Goal: Task Accomplishment & Management: Complete application form

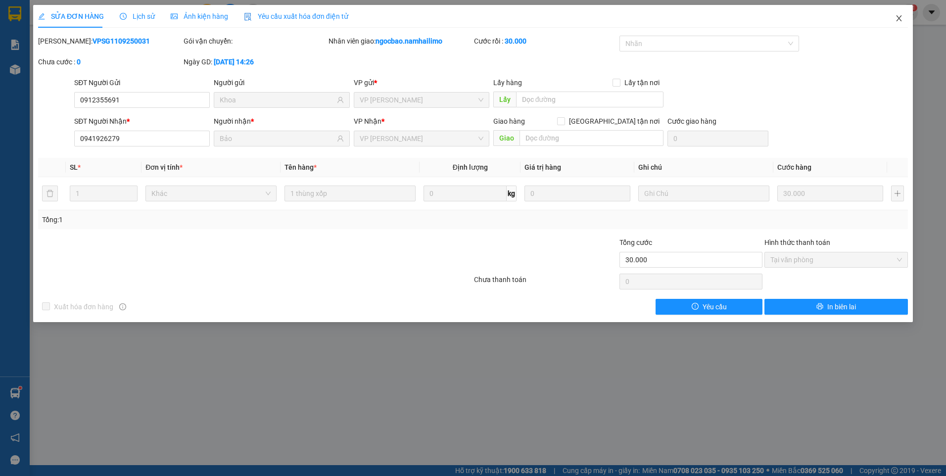
drag, startPoint x: 899, startPoint y: 17, endPoint x: 892, endPoint y: 18, distance: 7.0
click at [899, 17] on icon "close" at bounding box center [899, 18] width 8 height 8
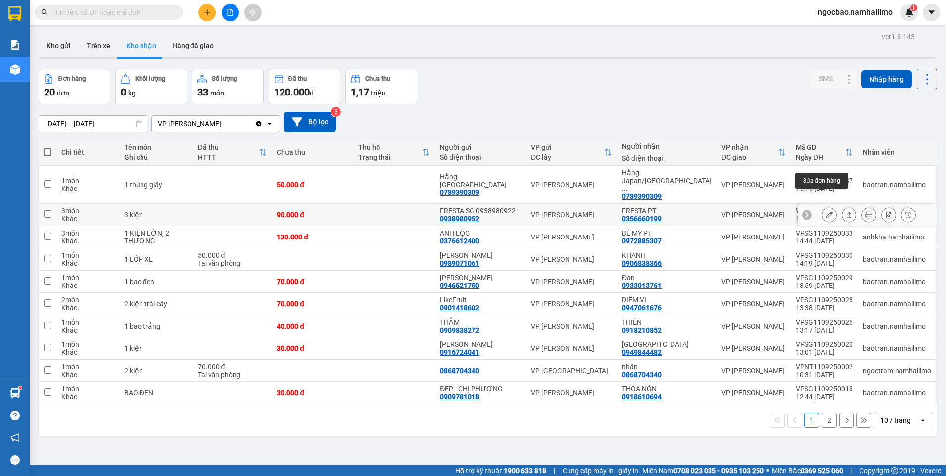
click at [826, 211] on icon at bounding box center [829, 214] width 7 height 7
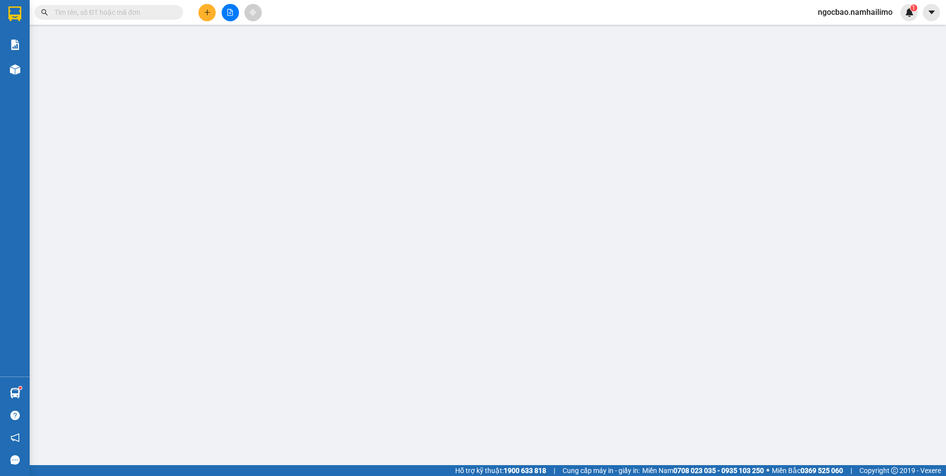
type input "0938980952"
type input "FRESTA SG 0938980922"
type input "0356660199"
type input "FRESTA PT"
type input "90.000"
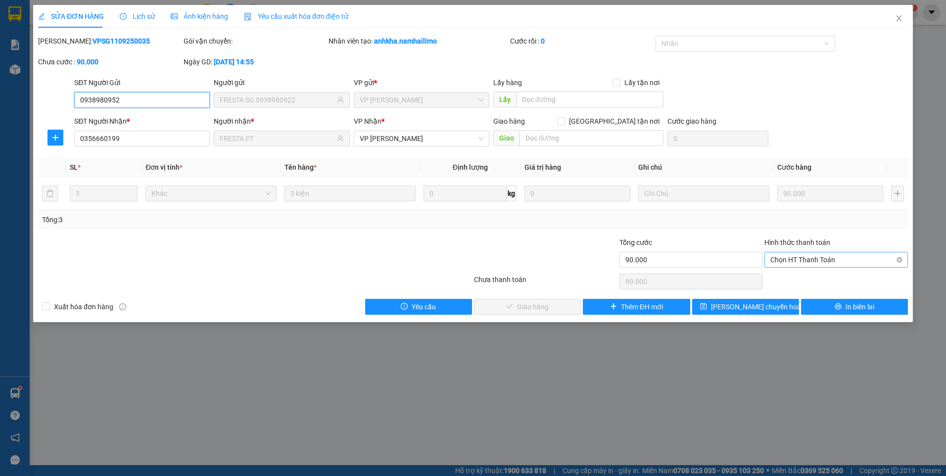
click at [847, 257] on span "Chọn HT Thanh Toán" at bounding box center [837, 259] width 132 height 15
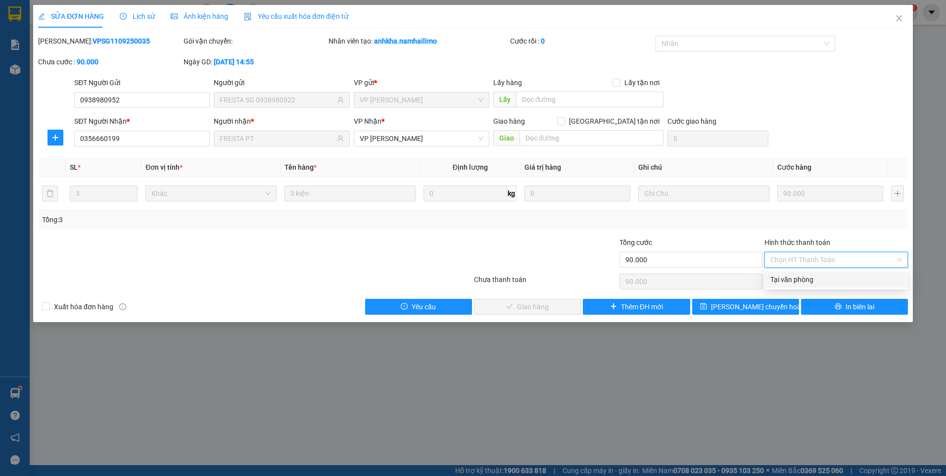
click at [806, 283] on div "Tại văn phòng" at bounding box center [837, 279] width 132 height 11
type input "0"
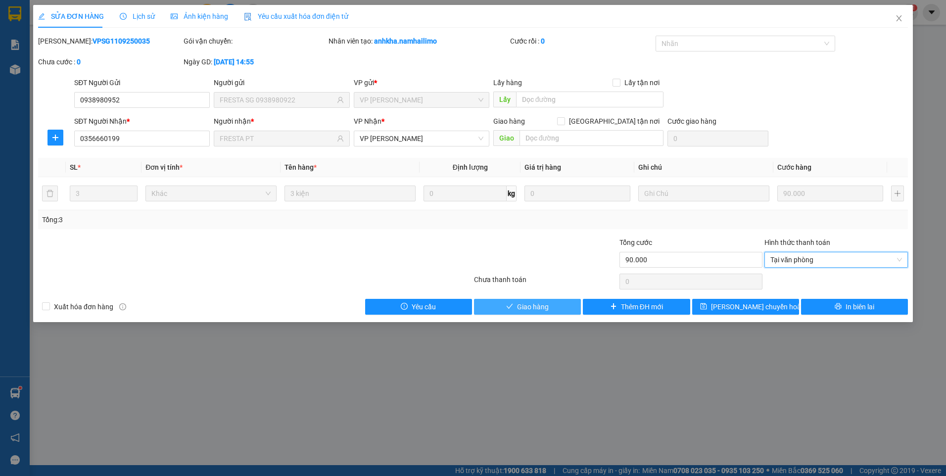
drag, startPoint x: 539, startPoint y: 306, endPoint x: 566, endPoint y: 282, distance: 36.4
click at [539, 306] on span "Giao hàng" at bounding box center [533, 306] width 32 height 11
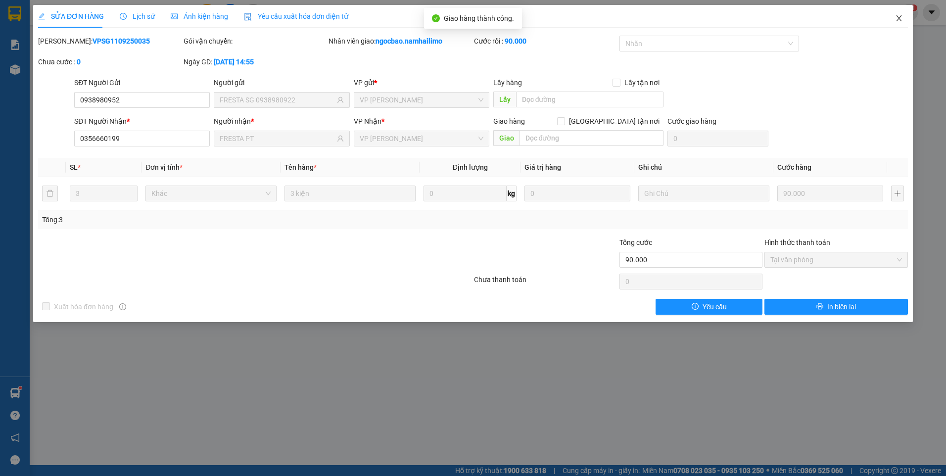
click at [902, 19] on icon "close" at bounding box center [899, 18] width 8 height 8
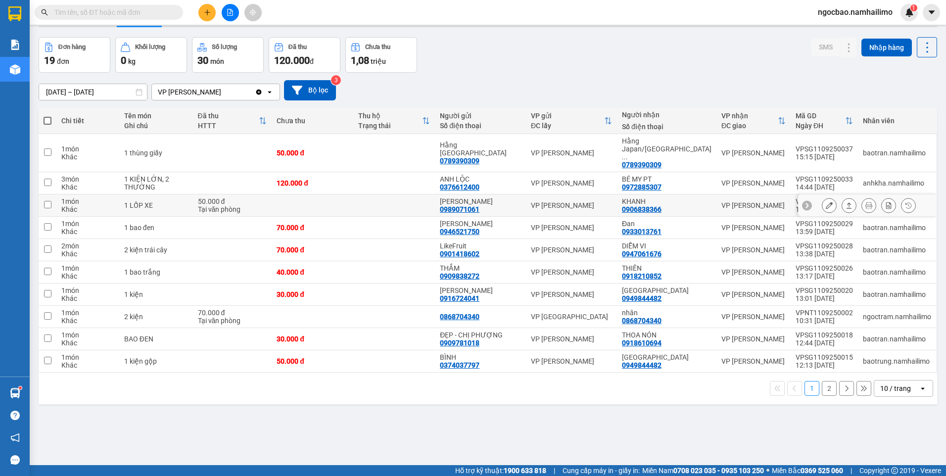
scroll to position [46, 0]
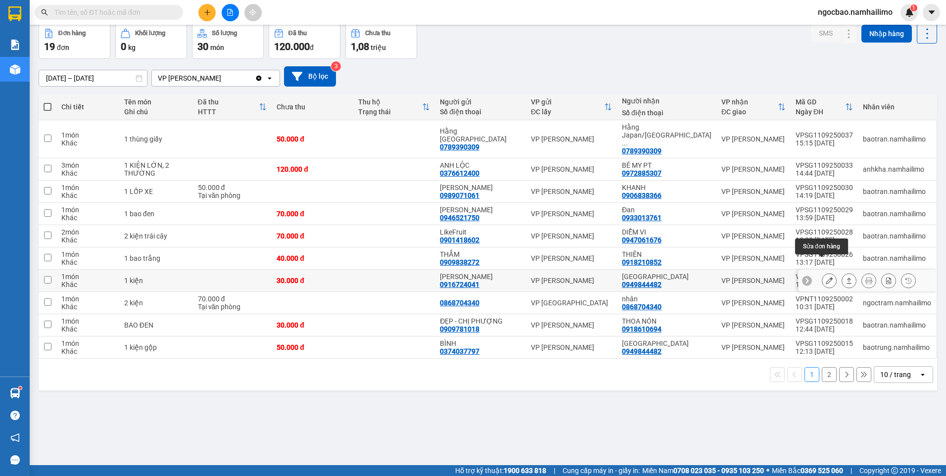
click at [826, 277] on icon at bounding box center [829, 280] width 7 height 7
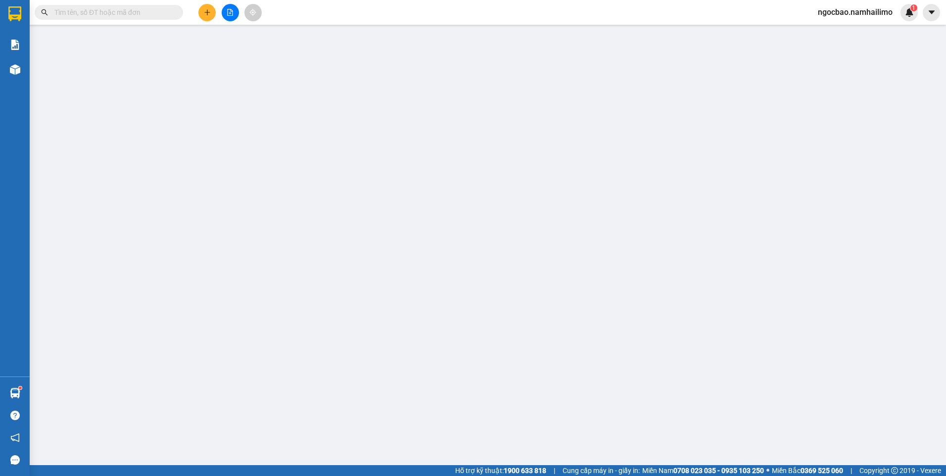
type input "0916724041"
type input "[PERSON_NAME]"
type input "0949844482"
type input "[GEOGRAPHIC_DATA]"
type input "30.000"
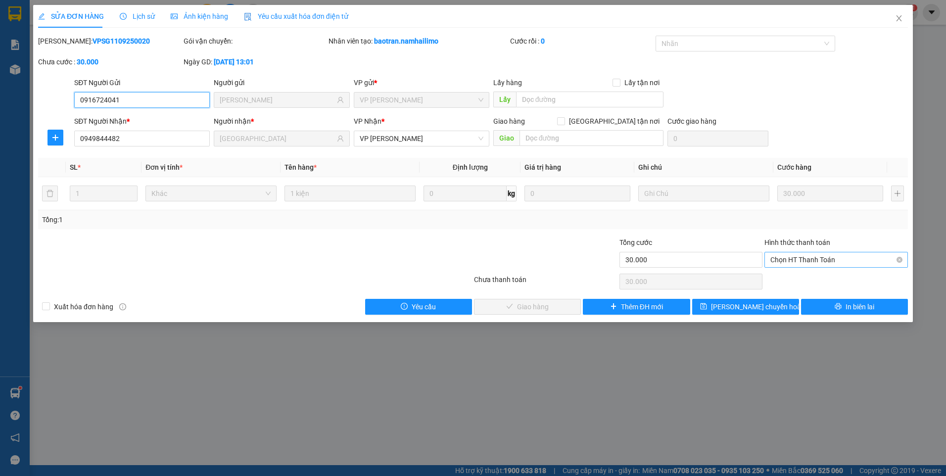
drag, startPoint x: 821, startPoint y: 262, endPoint x: 814, endPoint y: 268, distance: 8.8
click at [820, 262] on span "Chọn HT Thanh Toán" at bounding box center [837, 259] width 132 height 15
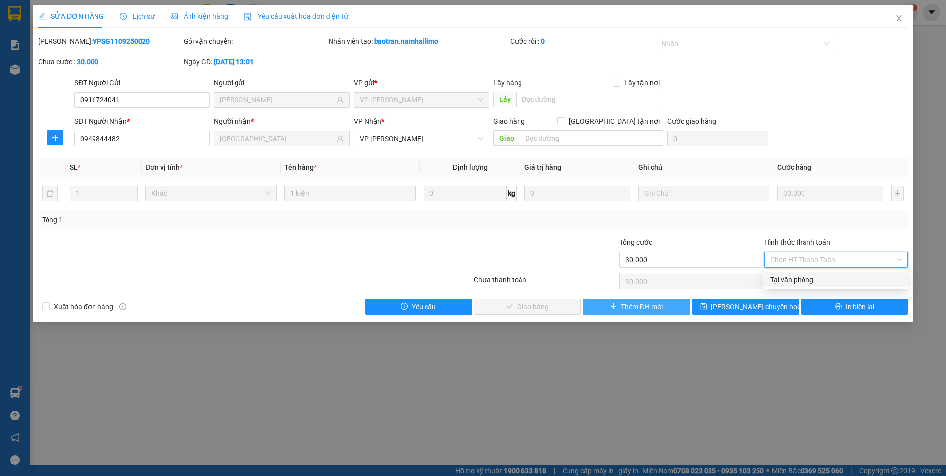
drag, startPoint x: 799, startPoint y: 278, endPoint x: 682, endPoint y: 300, distance: 118.8
click at [788, 281] on div "Tại văn phòng" at bounding box center [837, 279] width 132 height 11
type input "0"
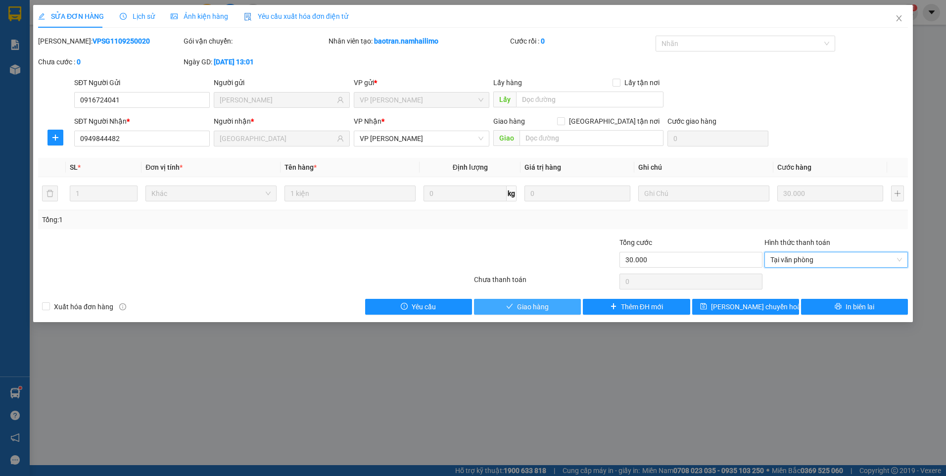
click at [555, 300] on button "Giao hàng" at bounding box center [527, 307] width 107 height 16
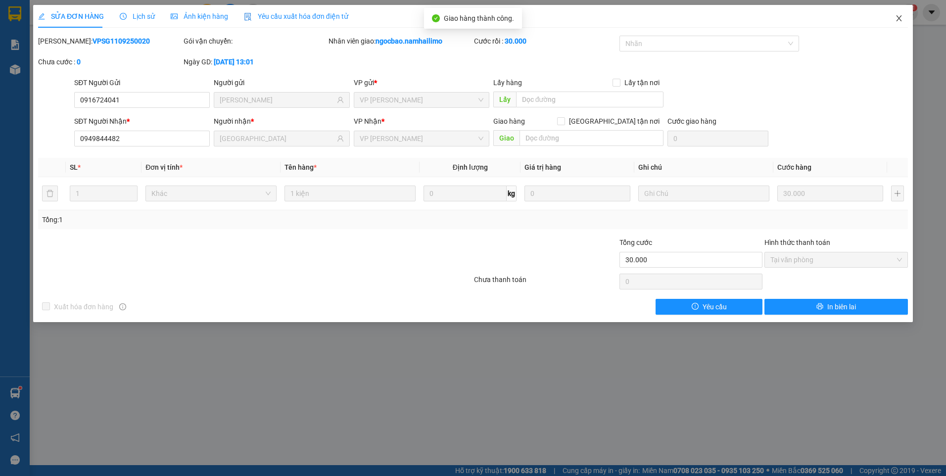
click at [901, 22] on icon "close" at bounding box center [899, 18] width 8 height 8
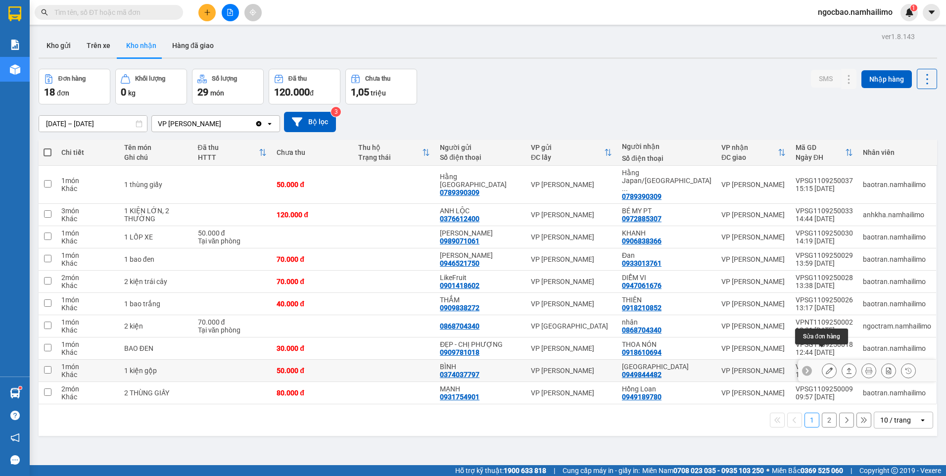
click at [826, 367] on icon at bounding box center [829, 370] width 7 height 7
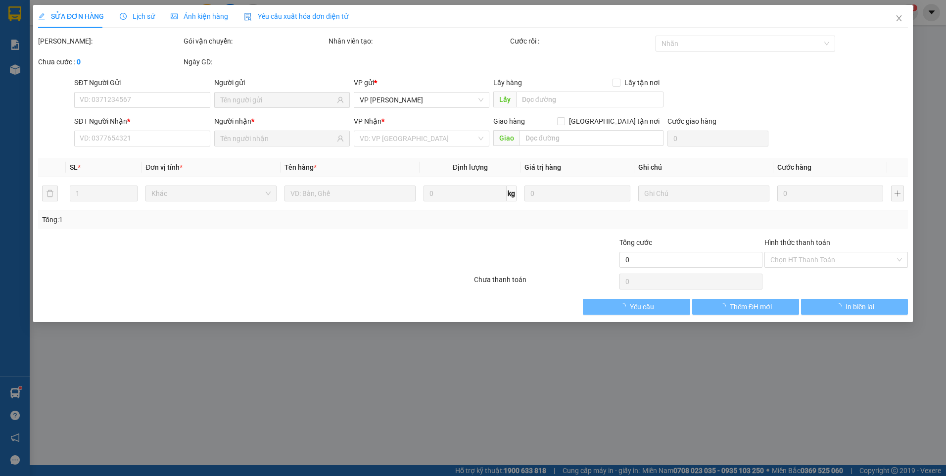
type input "0374037797"
type input "BÌNH"
type input "0949844482"
type input "[GEOGRAPHIC_DATA]"
type input "50.000"
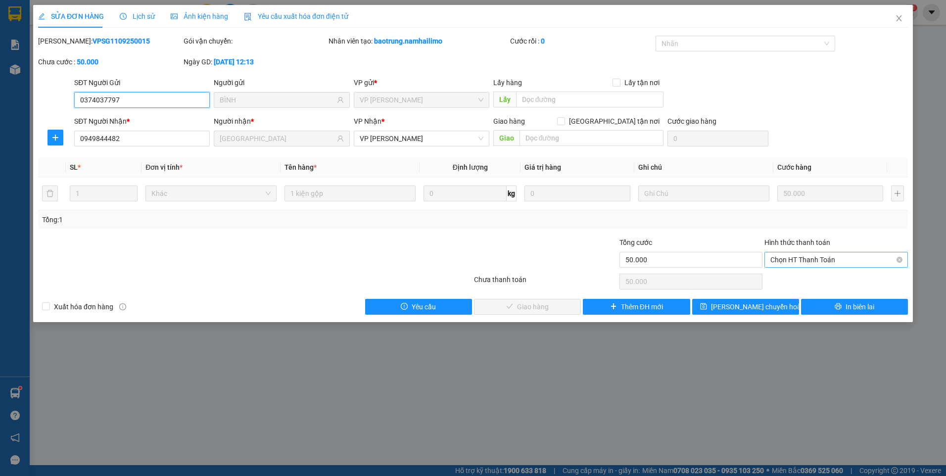
click at [838, 263] on span "Chọn HT Thanh Toán" at bounding box center [837, 259] width 132 height 15
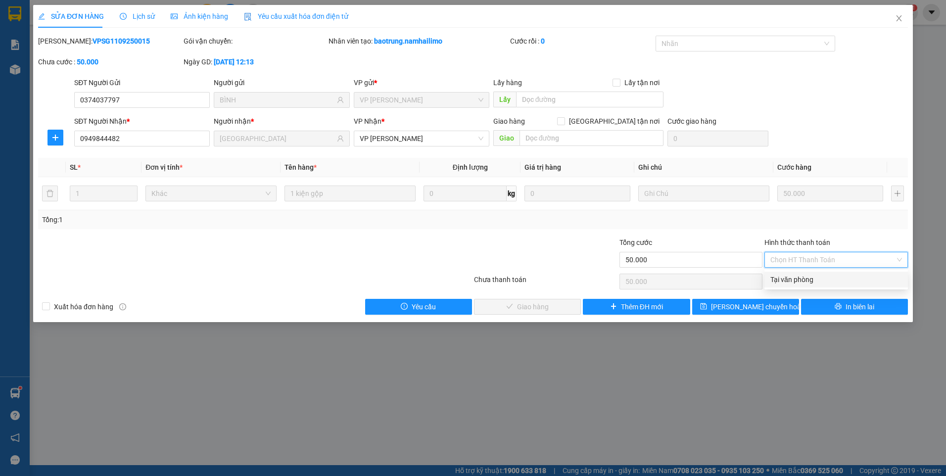
drag, startPoint x: 828, startPoint y: 281, endPoint x: 797, endPoint y: 284, distance: 30.8
click at [827, 281] on div "Tại văn phòng" at bounding box center [837, 279] width 132 height 11
type input "0"
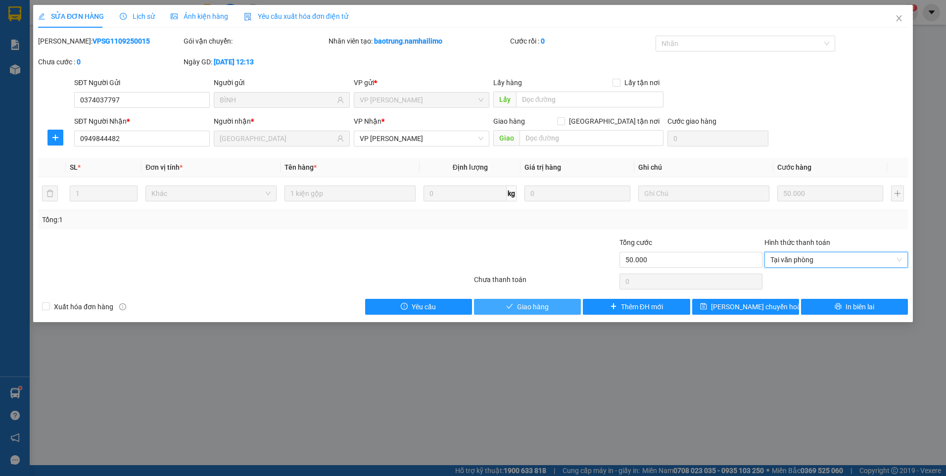
click at [543, 303] on span "Giao hàng" at bounding box center [533, 306] width 32 height 11
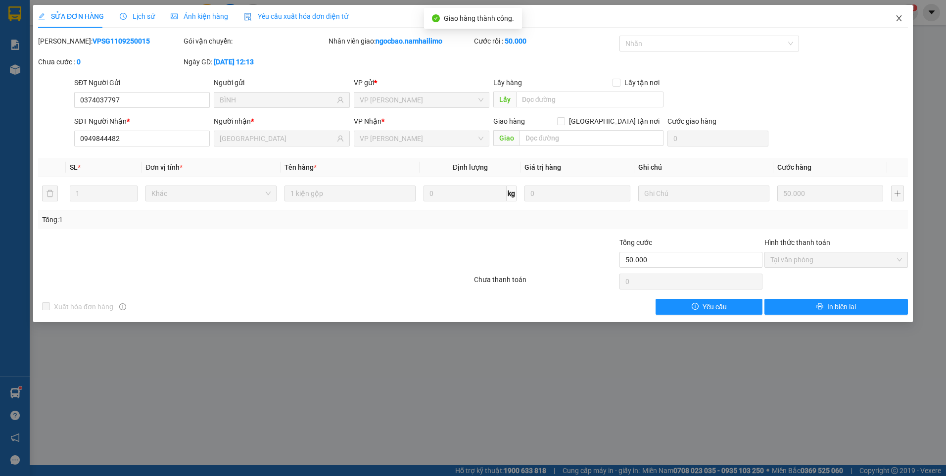
click at [899, 19] on icon "close" at bounding box center [899, 18] width 8 height 8
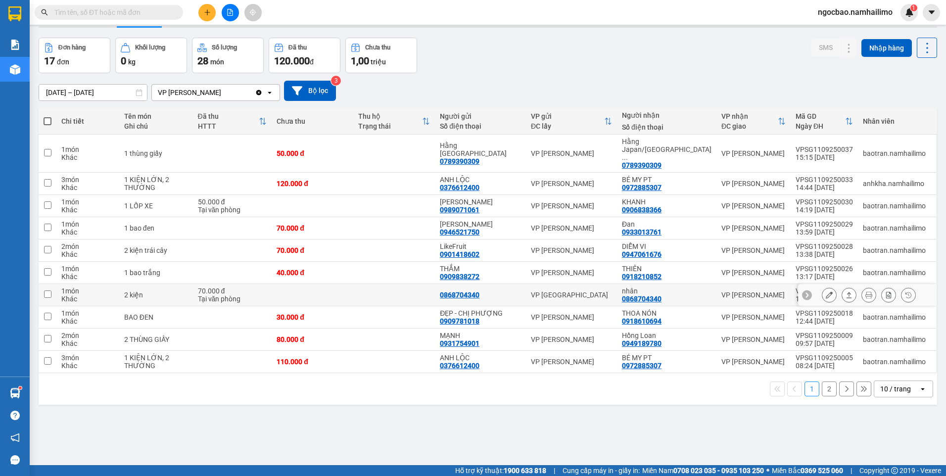
scroll to position [46, 0]
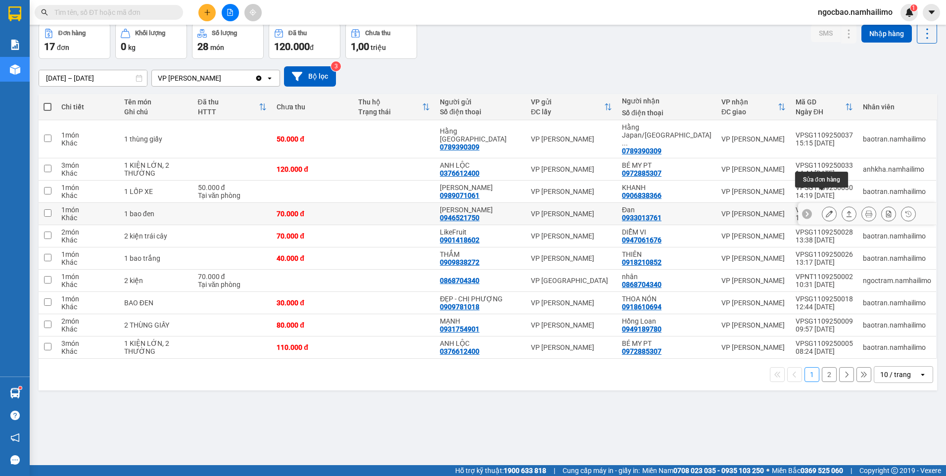
click at [826, 210] on icon at bounding box center [829, 213] width 7 height 7
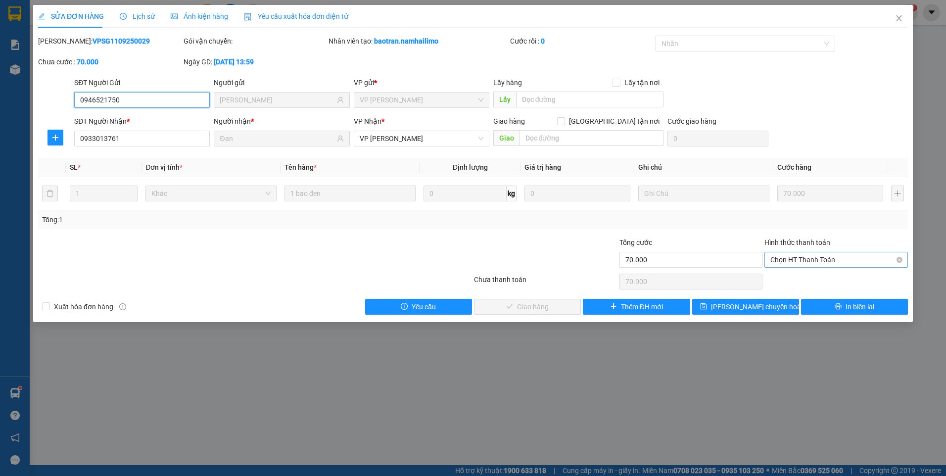
click at [785, 258] on span "Chọn HT Thanh Toán" at bounding box center [837, 259] width 132 height 15
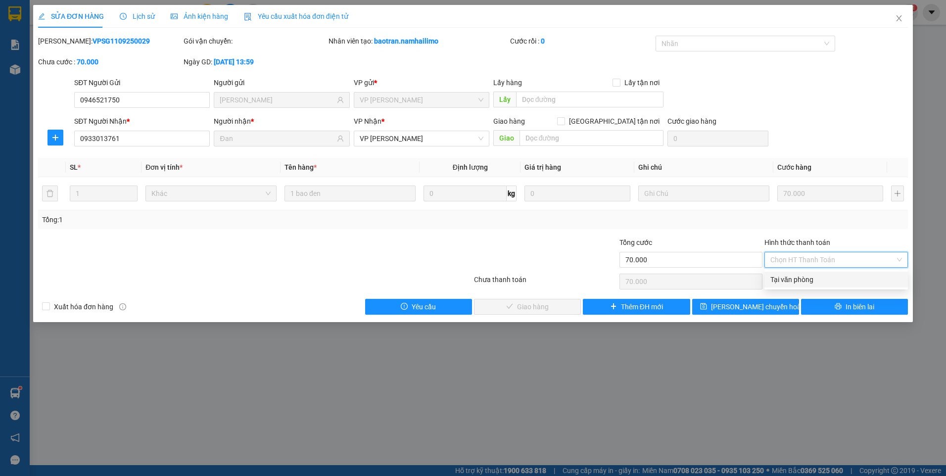
drag, startPoint x: 798, startPoint y: 282, endPoint x: 791, endPoint y: 284, distance: 7.8
click at [797, 282] on div "Tại văn phòng" at bounding box center [837, 279] width 132 height 11
type input "0"
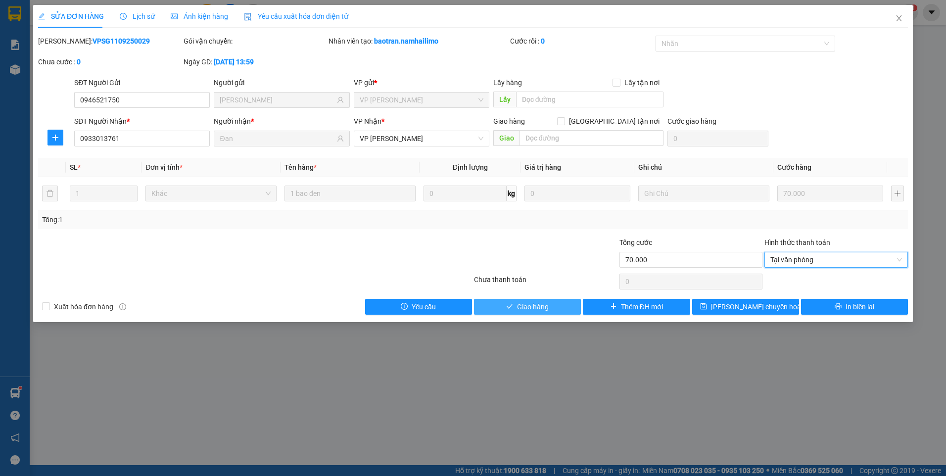
click at [543, 307] on span "Giao hàng" at bounding box center [533, 306] width 32 height 11
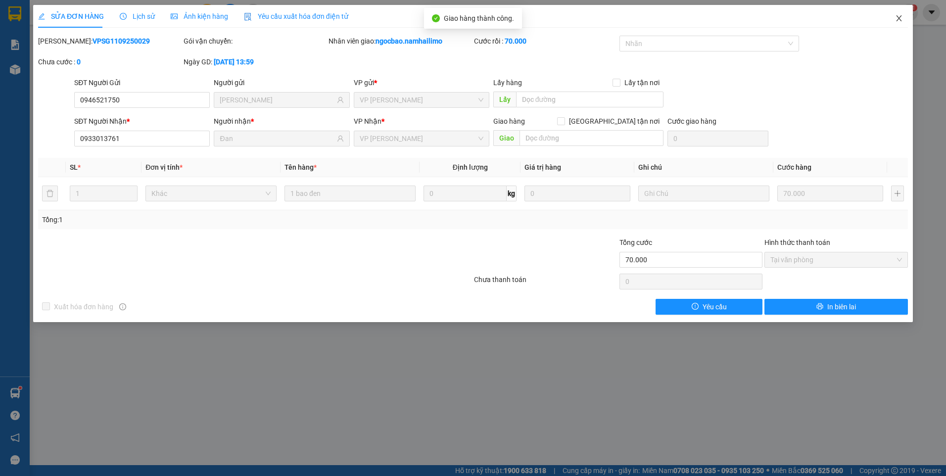
click at [899, 17] on icon "close" at bounding box center [899, 18] width 8 height 8
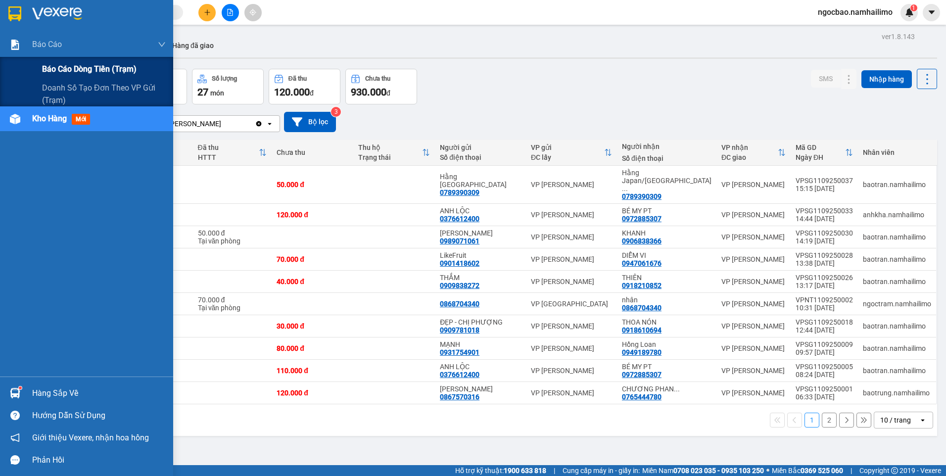
click at [79, 71] on span "Báo cáo dòng tiền (trạm)" at bounding box center [89, 69] width 95 height 12
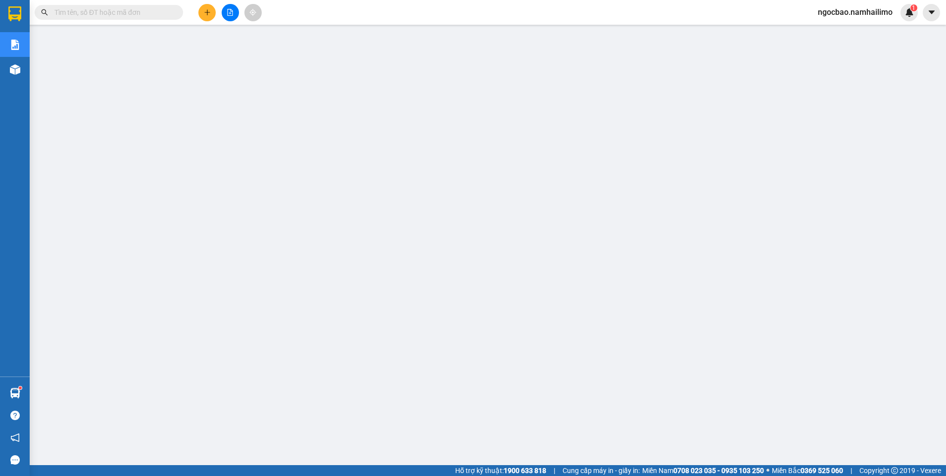
click at [868, 12] on span "ngocbao.namhailimo" at bounding box center [855, 12] width 91 height 12
click at [850, 33] on span "Đăng xuất" at bounding box center [860, 30] width 70 height 11
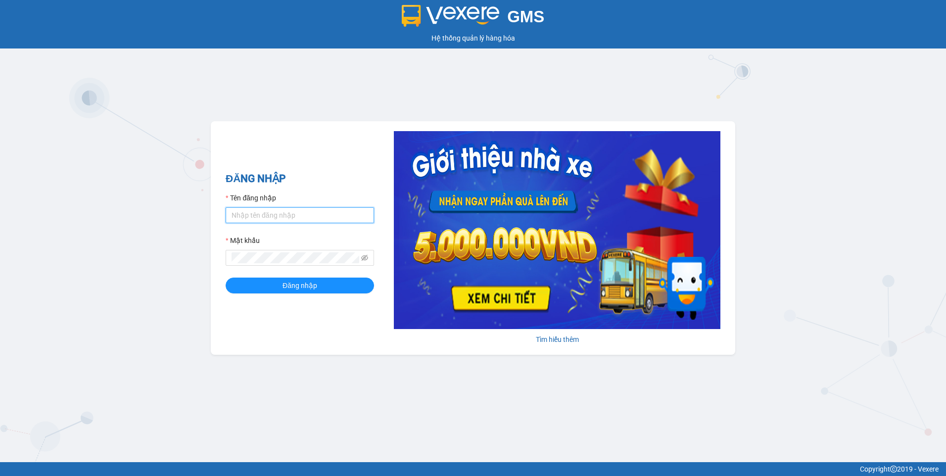
click at [322, 215] on input "Tên đăng nhập" at bounding box center [300, 215] width 148 height 16
type input "vietdanh.namhailimo"
click at [226, 278] on button "Đăng nhập" at bounding box center [300, 286] width 148 height 16
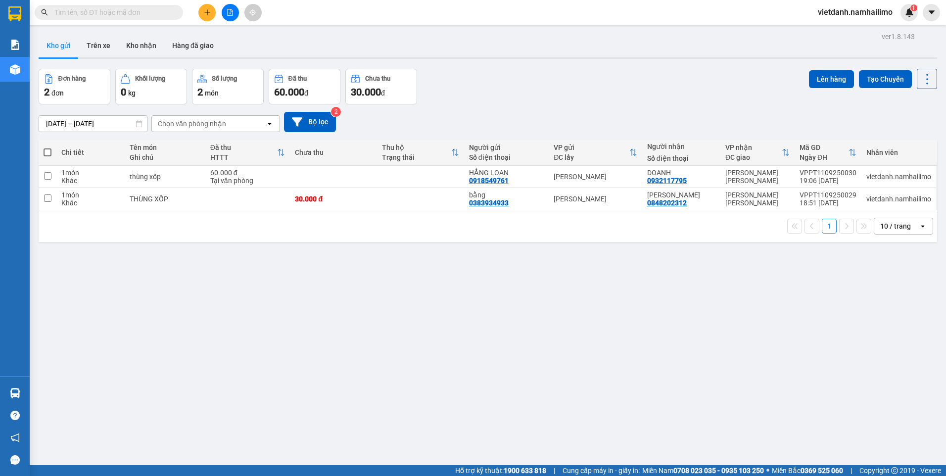
click at [133, 11] on input "text" at bounding box center [112, 12] width 117 height 11
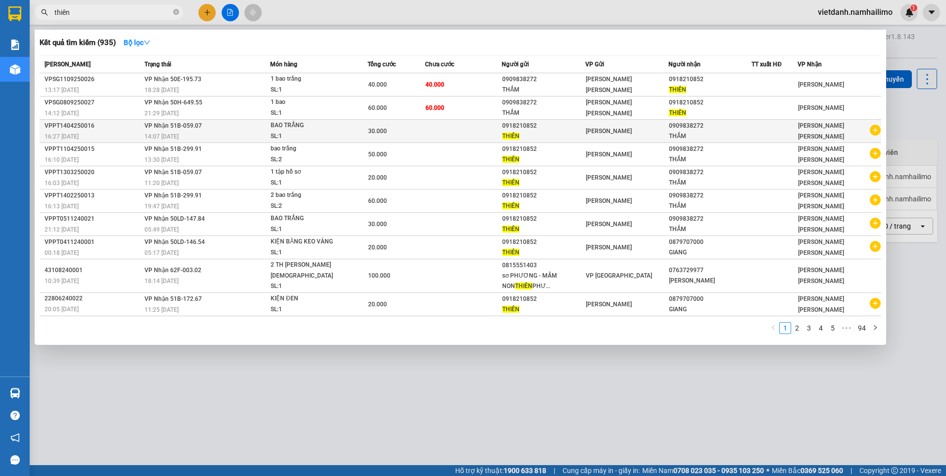
type input "thiên"
click at [874, 135] on icon "plus-circle" at bounding box center [875, 130] width 11 height 11
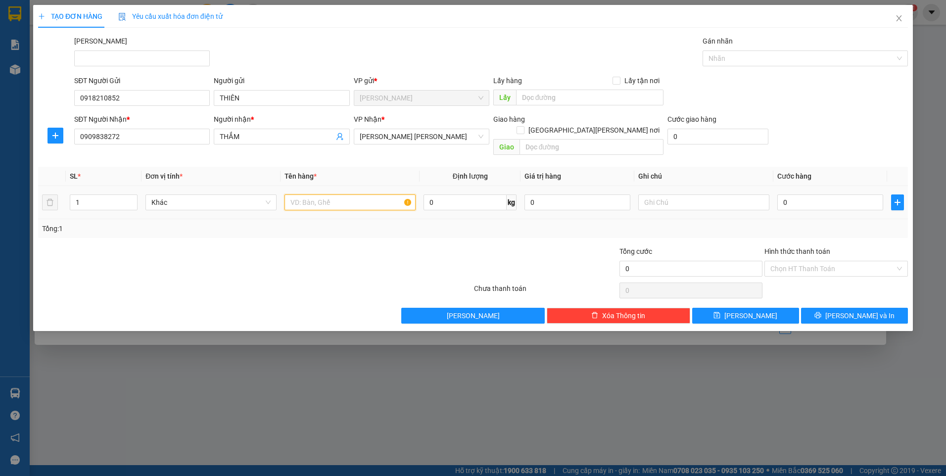
click at [307, 195] on input "text" at bounding box center [350, 203] width 131 height 16
type input "bao vàng"
click at [819, 195] on input "0" at bounding box center [831, 203] width 106 height 16
click at [902, 18] on icon "close" at bounding box center [899, 18] width 8 height 8
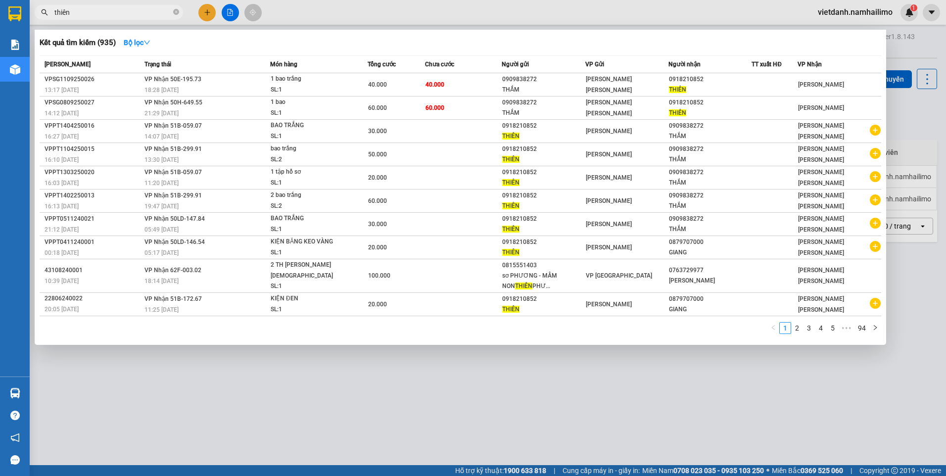
click at [223, 392] on div at bounding box center [473, 238] width 946 height 476
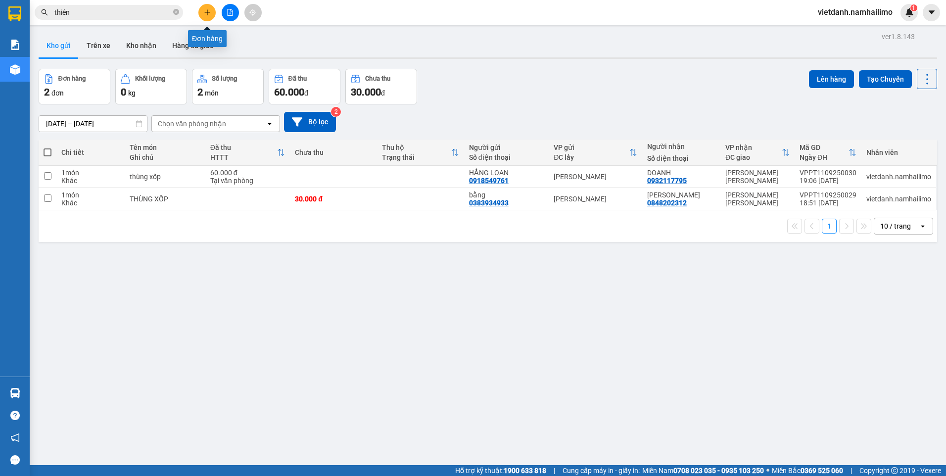
click at [207, 17] on button at bounding box center [206, 12] width 17 height 17
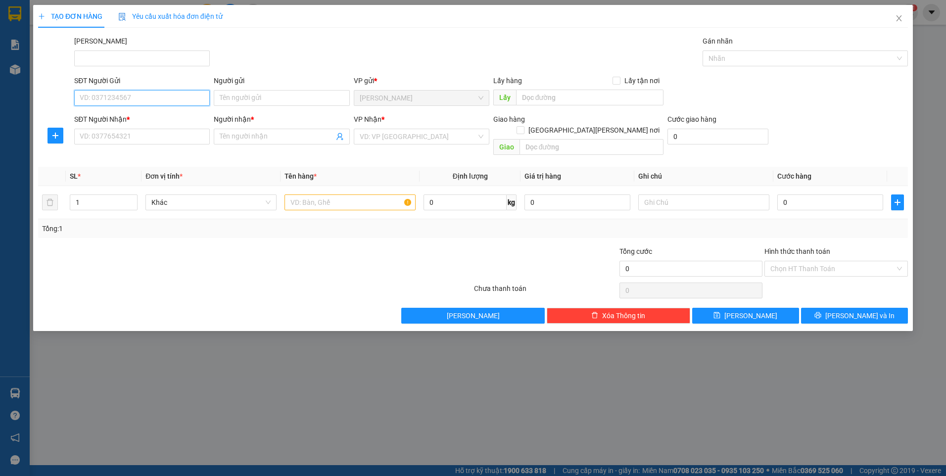
click at [173, 99] on input "SĐT Người Gửi" at bounding box center [142, 98] width 136 height 16
click at [163, 116] on div "0937836079 - ANH TRUNG" at bounding box center [142, 117] width 124 height 11
type input "0937836079"
type input "ANH TRUNG"
type input "0901420087"
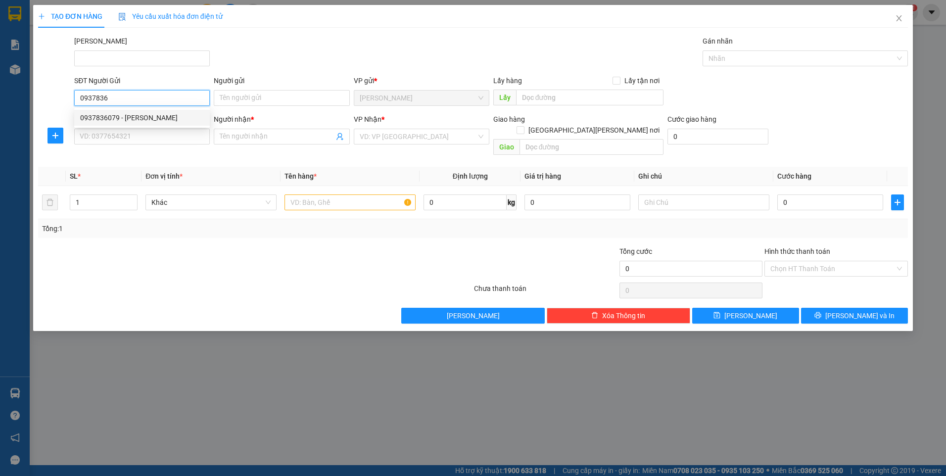
type input "XÍU"
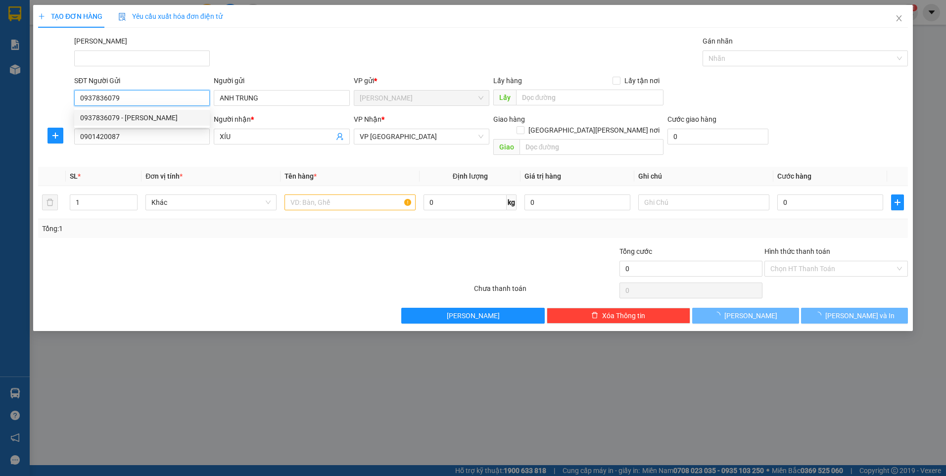
type input "80.000"
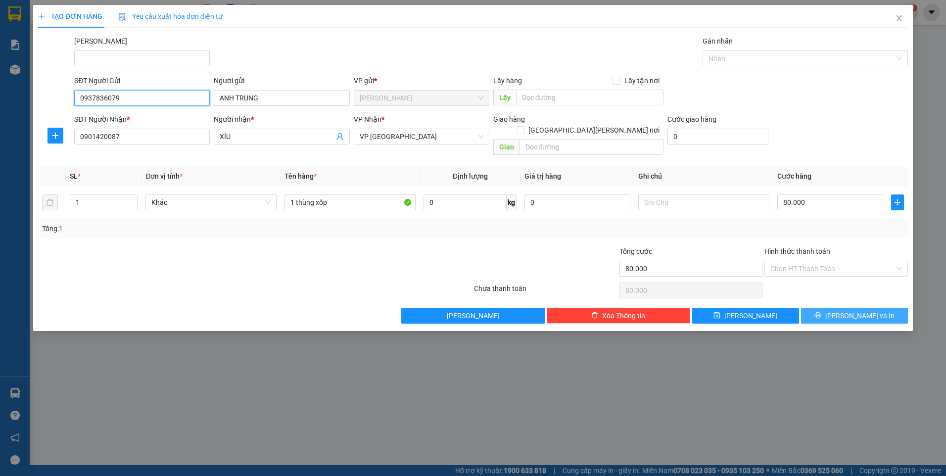
type input "0937836079"
click at [845, 308] on button "Lưu và In" at bounding box center [854, 316] width 107 height 16
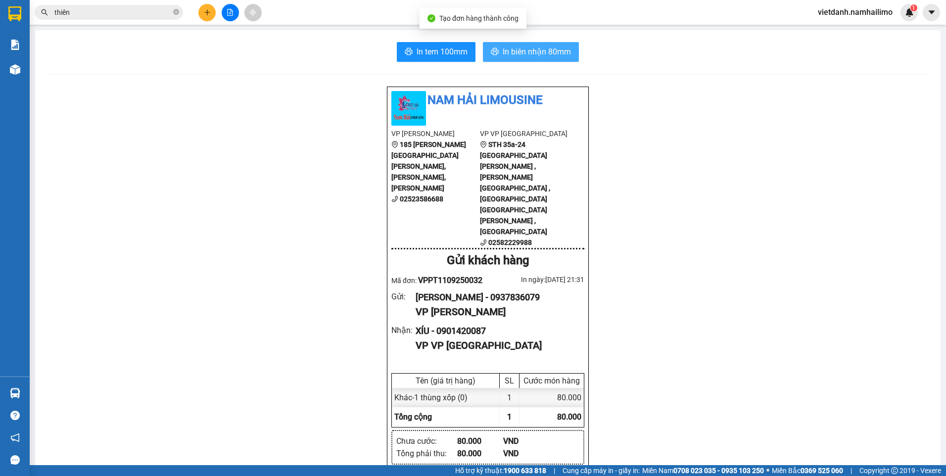
click at [527, 56] on span "In biên nhận 80mm" at bounding box center [537, 52] width 68 height 12
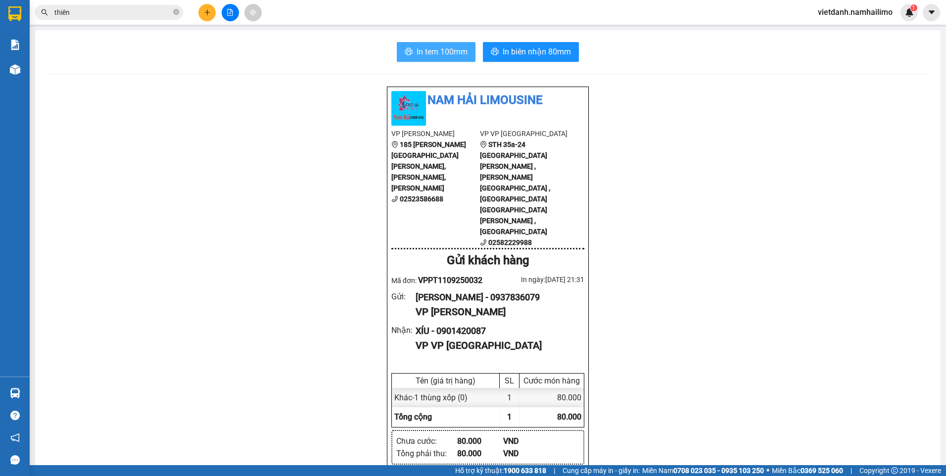
click at [430, 52] on span "In tem 100mm" at bounding box center [442, 52] width 51 height 12
click at [439, 46] on span "In tem 100mm" at bounding box center [442, 52] width 51 height 12
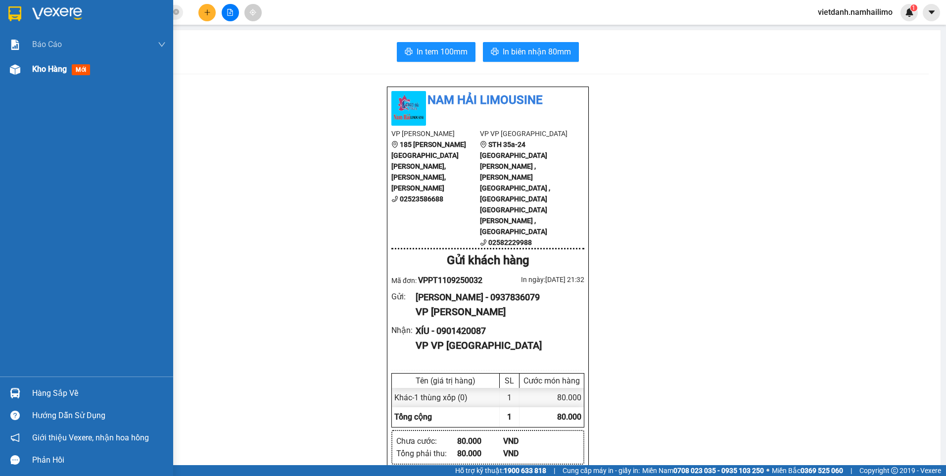
click at [58, 67] on span "Kho hàng" at bounding box center [49, 68] width 35 height 9
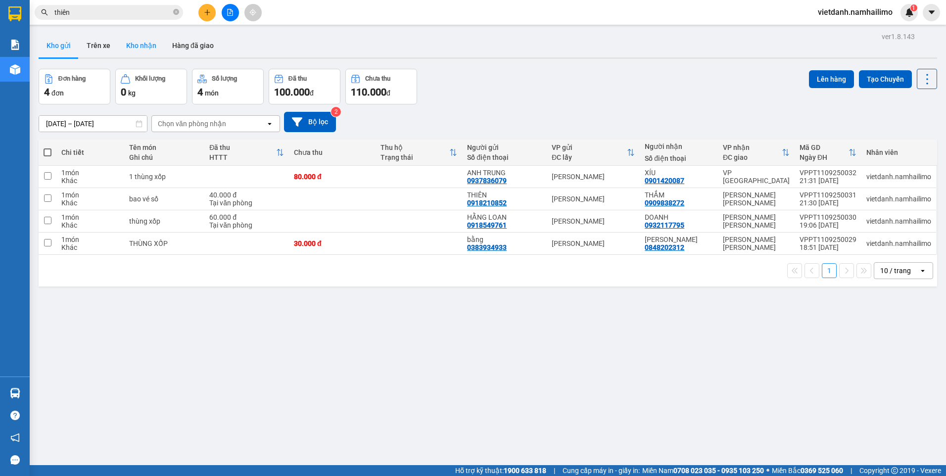
click at [121, 45] on button "Kho nhận" at bounding box center [141, 46] width 46 height 24
